Goal: Information Seeking & Learning: Check status

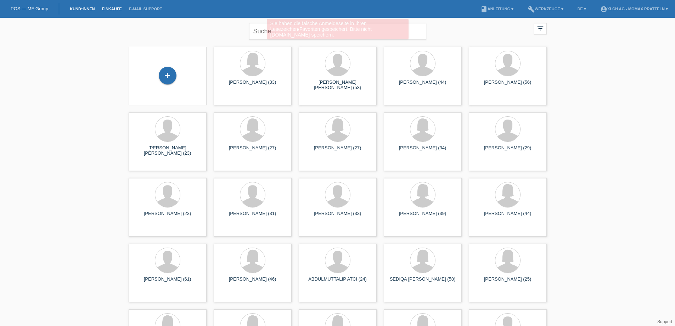
click at [112, 8] on link "Einkäufe" at bounding box center [111, 9] width 27 height 4
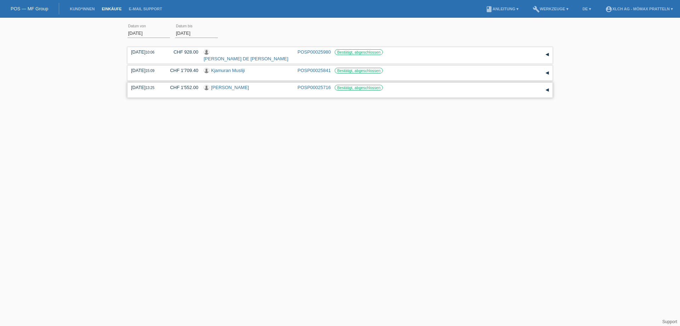
click at [220, 86] on link "[PERSON_NAME]" at bounding box center [230, 87] width 38 height 5
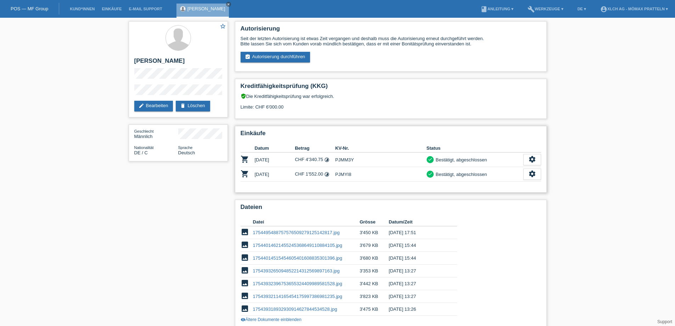
click at [341, 175] on td "PJMYI8" at bounding box center [380, 174] width 91 height 15
copy td "PJMYI8"
click at [343, 159] on td "PJMM3Y" at bounding box center [380, 159] width 91 height 15
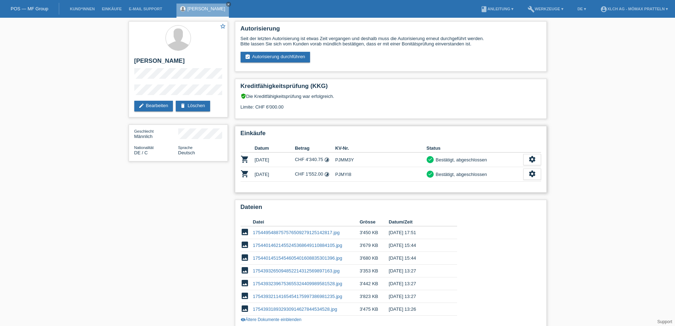
copy td "PJMM3Y"
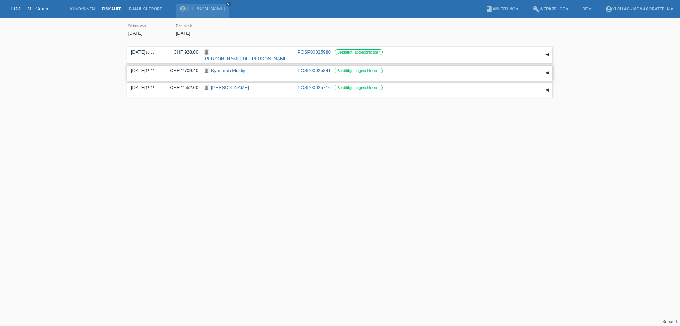
click at [220, 69] on link "Kjamuran Musliji" at bounding box center [228, 70] width 34 height 5
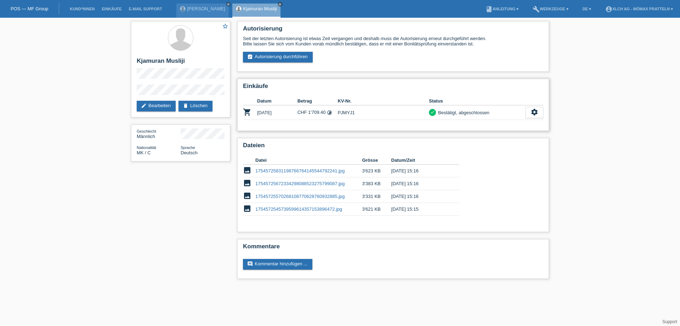
click at [346, 111] on td "PJMYJ1" at bounding box center [383, 112] width 91 height 15
copy td "PJMYJ1"
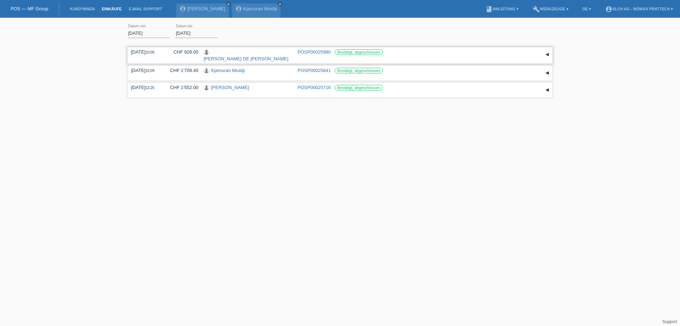
click at [220, 56] on link "[PERSON_NAME] DE [PERSON_NAME]" at bounding box center [246, 58] width 85 height 5
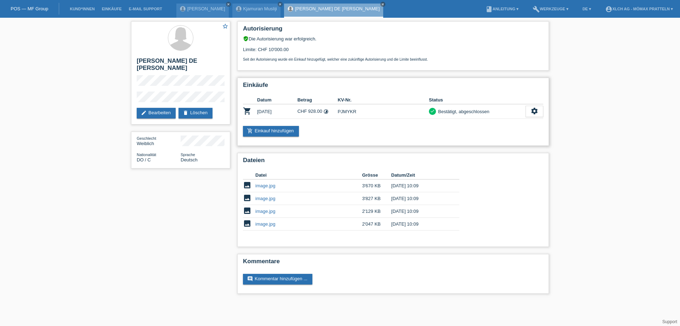
click at [346, 111] on td "PJMYKR" at bounding box center [383, 111] width 91 height 15
copy td "PJMYKR"
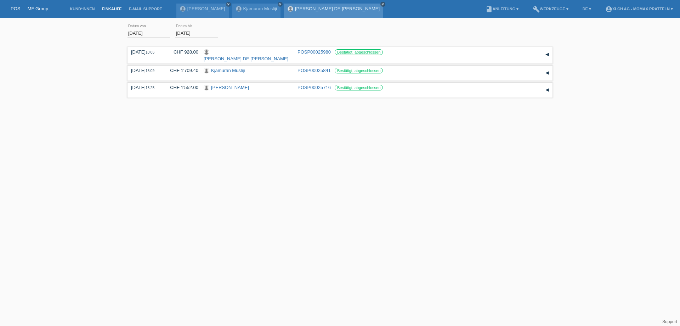
click at [381, 4] on icon "close" at bounding box center [383, 4] width 4 height 4
click at [279, 5] on icon "close" at bounding box center [281, 4] width 4 height 4
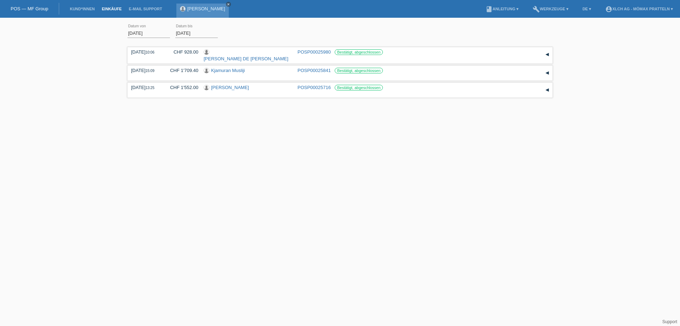
click at [227, 2] on icon "close" at bounding box center [229, 4] width 4 height 4
